Goal: Information Seeking & Learning: Learn about a topic

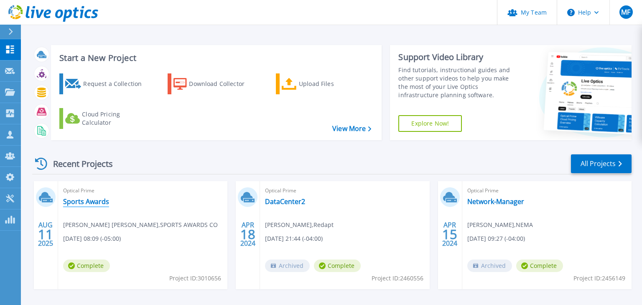
click at [85, 199] on link "Sports Awards" at bounding box center [86, 202] width 46 height 8
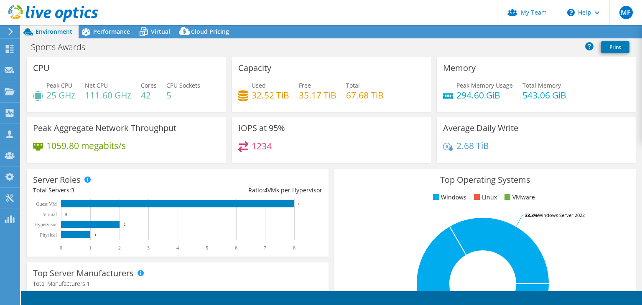
select select "USD"
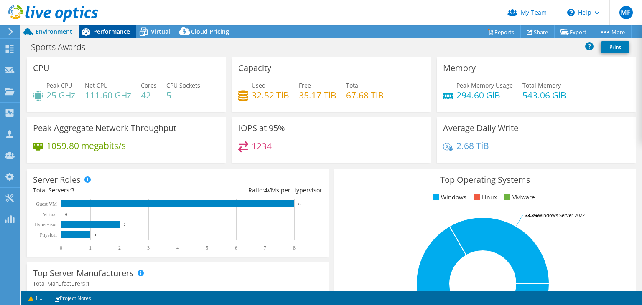
click at [104, 31] on span "Performance" at bounding box center [111, 32] width 37 height 8
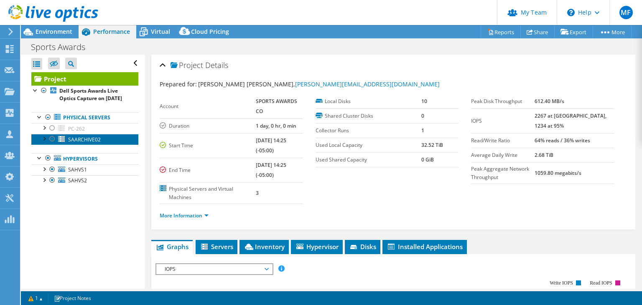
click at [76, 143] on span "SAARCHIVE02" at bounding box center [84, 139] width 33 height 7
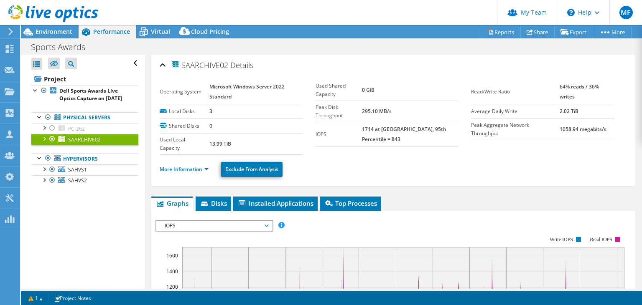
click at [577, 112] on b "2.02 TiB" at bounding box center [569, 111] width 19 height 7
click at [79, 173] on span "SAHVS1" at bounding box center [77, 169] width 19 height 7
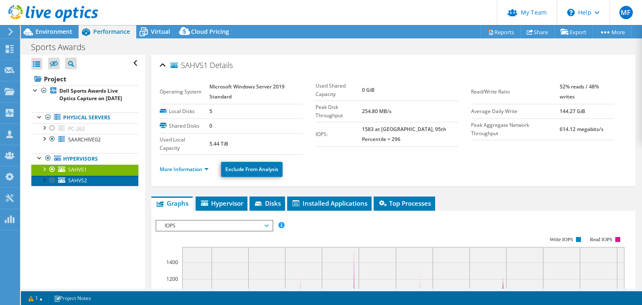
click at [78, 184] on span "SAHVS2" at bounding box center [77, 180] width 19 height 7
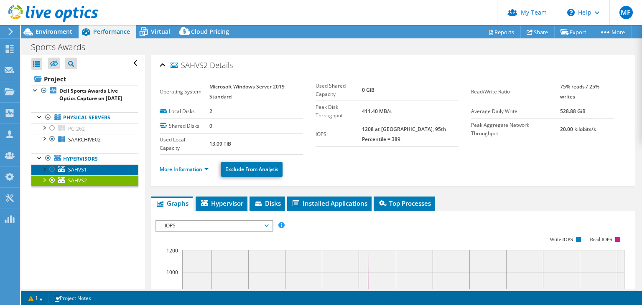
click at [77, 173] on span "SAHVS1" at bounding box center [77, 169] width 19 height 7
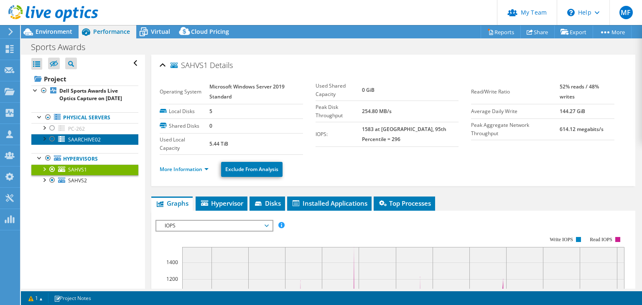
click at [80, 143] on span "SAARCHIVE02" at bounding box center [84, 139] width 33 height 7
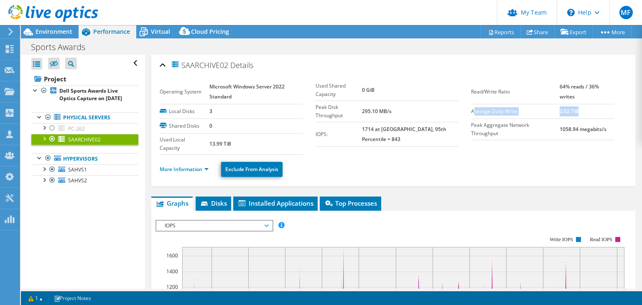
drag, startPoint x: 582, startPoint y: 111, endPoint x: 474, endPoint y: 114, distance: 107.4
click at [474, 114] on tr "Average Daily Write 2.02 TiB" at bounding box center [542, 111] width 143 height 15
click at [474, 114] on label "Average Daily Write" at bounding box center [515, 111] width 89 height 8
click at [53, 144] on div at bounding box center [52, 139] width 8 height 10
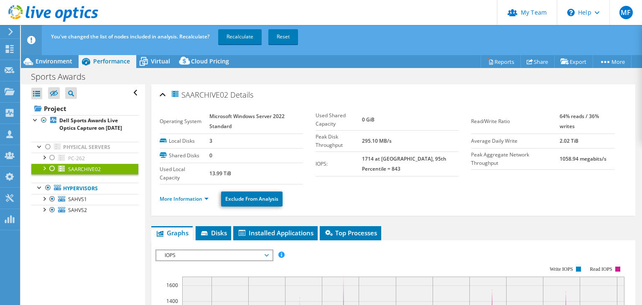
click at [51, 174] on div at bounding box center [52, 169] width 8 height 10
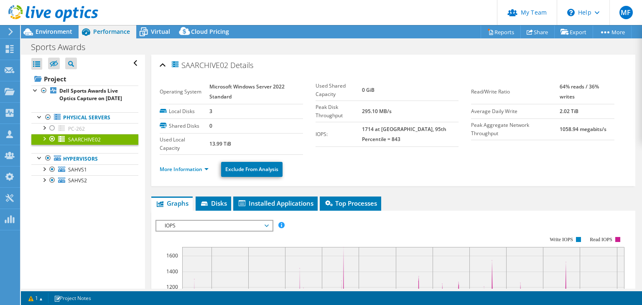
click at [376, 138] on section "Operating System Microsoft Windows Server 2022 Standard Local Disks 3 Shared Di…" at bounding box center [315, 117] width 311 height 75
click at [157, 28] on span "Virtual" at bounding box center [160, 32] width 19 height 8
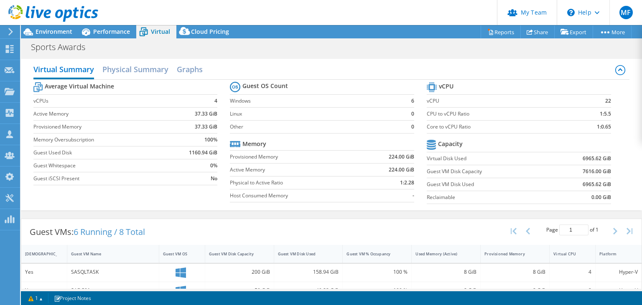
drag, startPoint x: 640, startPoint y: 113, endPoint x: 641, endPoint y: 196, distance: 83.2
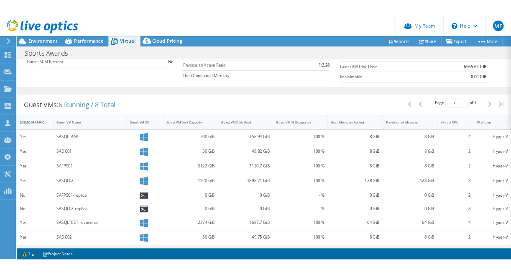
scroll to position [122, 0]
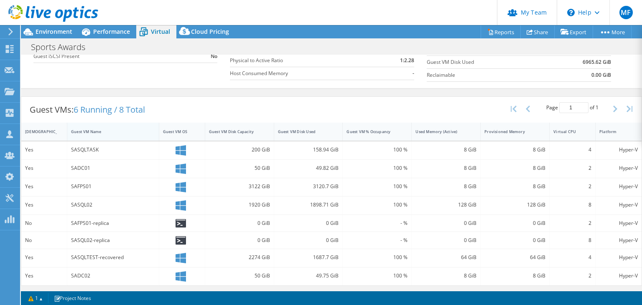
click at [94, 130] on div "Guest VM Name" at bounding box center [108, 131] width 74 height 5
click at [80, 183] on div "SAFPS01" at bounding box center [113, 186] width 84 height 9
click at [86, 209] on div "SAFPS01-replica" at bounding box center [113, 205] width 92 height 17
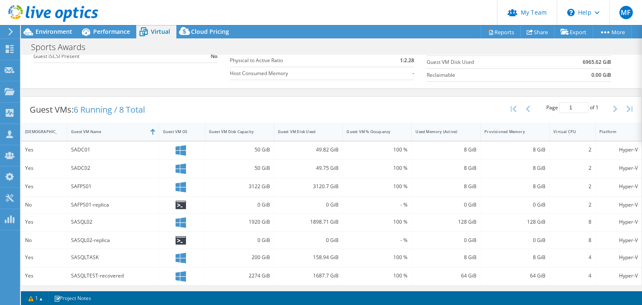
click at [84, 206] on div "SAFPS01-replica" at bounding box center [113, 205] width 84 height 9
drag, startPoint x: 74, startPoint y: 182, endPoint x: 133, endPoint y: 178, distance: 58.6
click at [133, 178] on div "SAFPS01" at bounding box center [113, 187] width 92 height 18
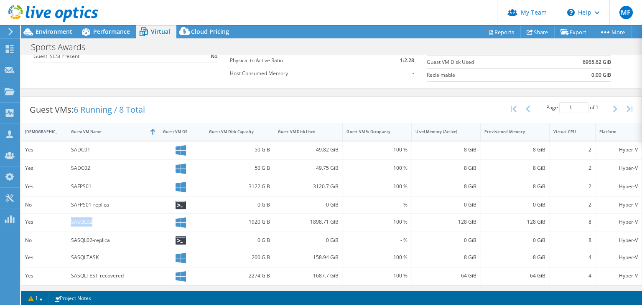
drag, startPoint x: 71, startPoint y: 222, endPoint x: 102, endPoint y: 221, distance: 30.5
click at [102, 221] on div "SASQL02" at bounding box center [113, 223] width 92 height 18
drag, startPoint x: 73, startPoint y: 260, endPoint x: 102, endPoint y: 254, distance: 29.8
click at [102, 254] on div "SASQLTASK" at bounding box center [113, 257] width 84 height 9
click at [89, 258] on div "SASQLTASK" at bounding box center [113, 257] width 84 height 9
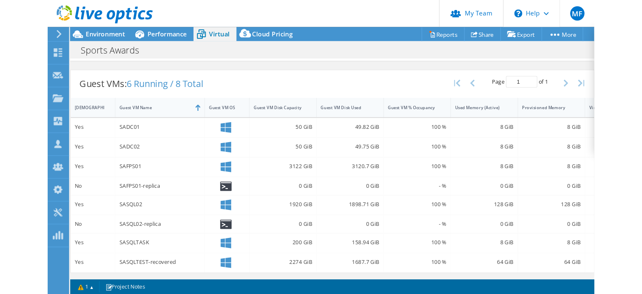
scroll to position [122, 0]
